Goal: Find contact information: Find contact information

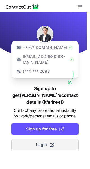
click at [35, 139] on button "Login" at bounding box center [45, 144] width 68 height 11
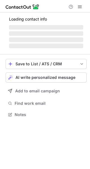
scroll to position [3, 3]
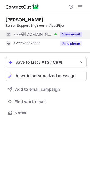
click at [72, 35] on button "View email" at bounding box center [71, 35] width 22 height 6
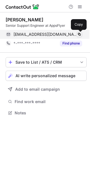
click at [79, 34] on span at bounding box center [79, 34] width 5 height 5
